Goal: Information Seeking & Learning: Learn about a topic

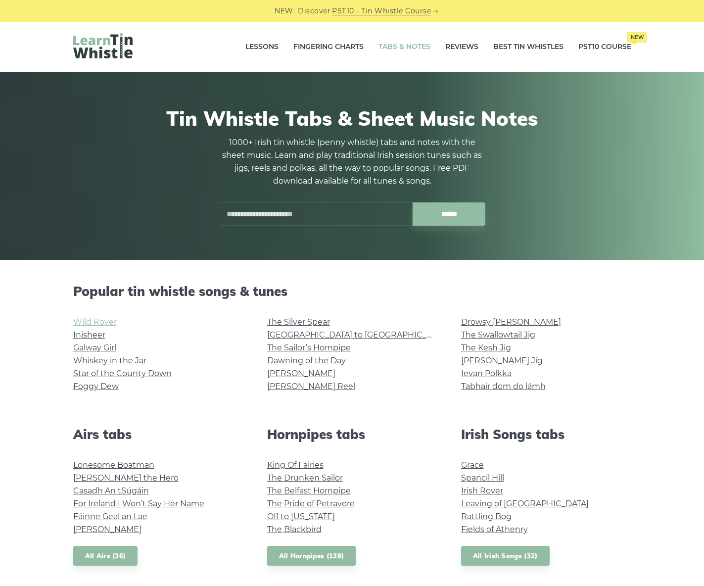
click at [101, 320] on link "Wild Rover" at bounding box center [95, 321] width 44 height 9
click at [330, 339] on link "[GEOGRAPHIC_DATA] to [GEOGRAPHIC_DATA]" at bounding box center [358, 334] width 183 height 9
